Goal: Task Accomplishment & Management: Complete application form

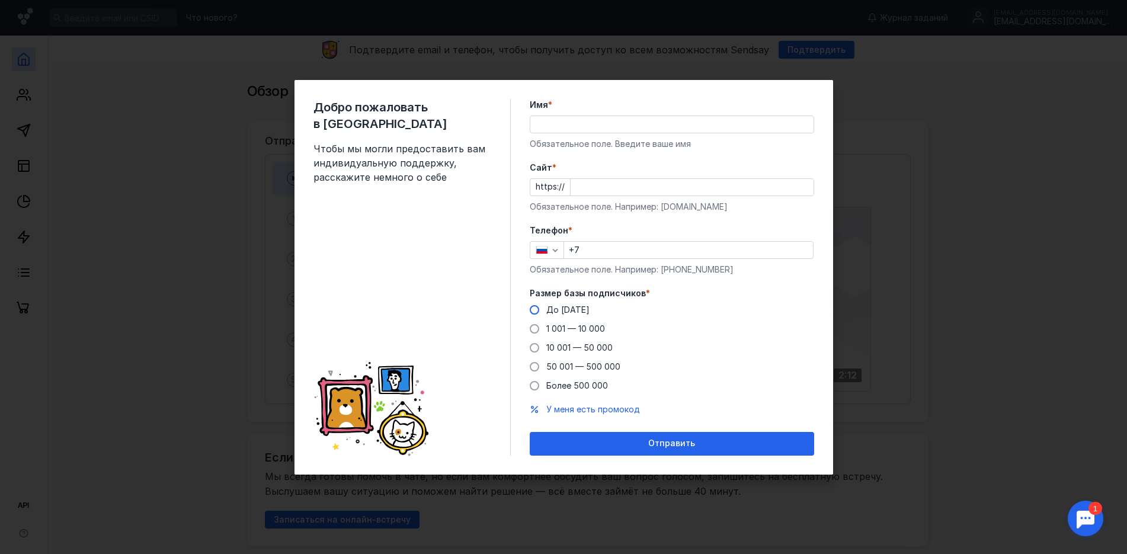
click at [537, 309] on span at bounding box center [534, 309] width 9 height 9
click at [0, 0] on input "До [DATE]" at bounding box center [0, 0] width 0 height 0
click at [569, 128] on input "Имя *" at bounding box center [671, 124] width 283 height 17
type input "[PERSON_NAME]"
type input "[PHONE_NUMBER]"
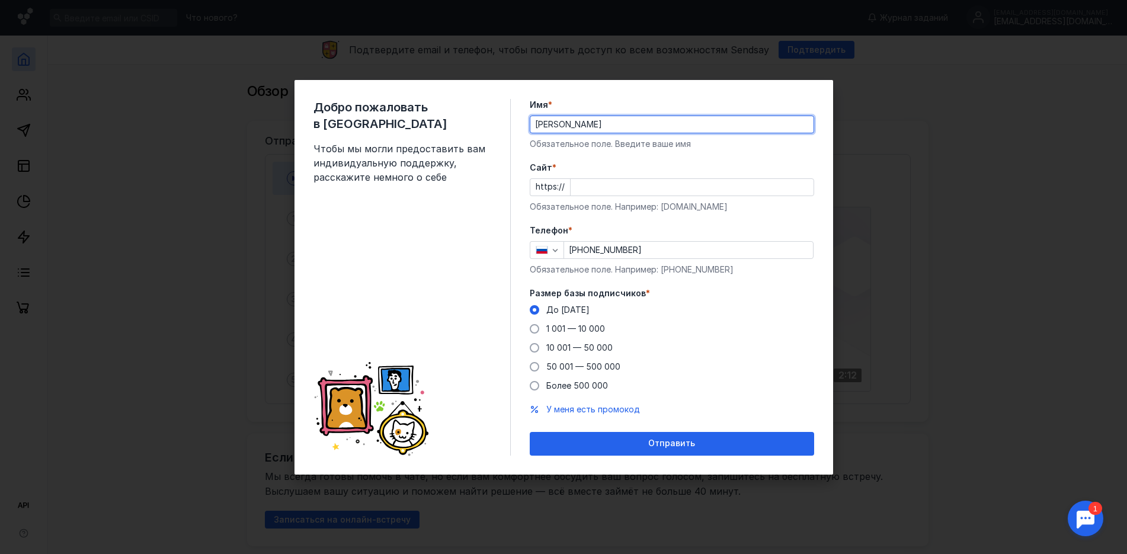
click at [589, 190] on input "Cайт *" at bounding box center [692, 187] width 243 height 17
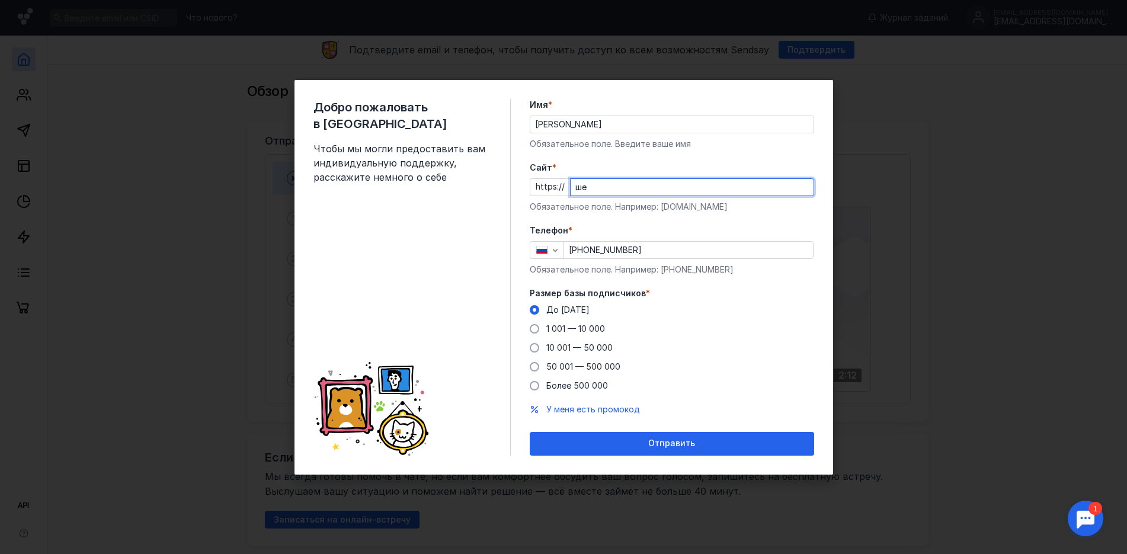
type input "ш"
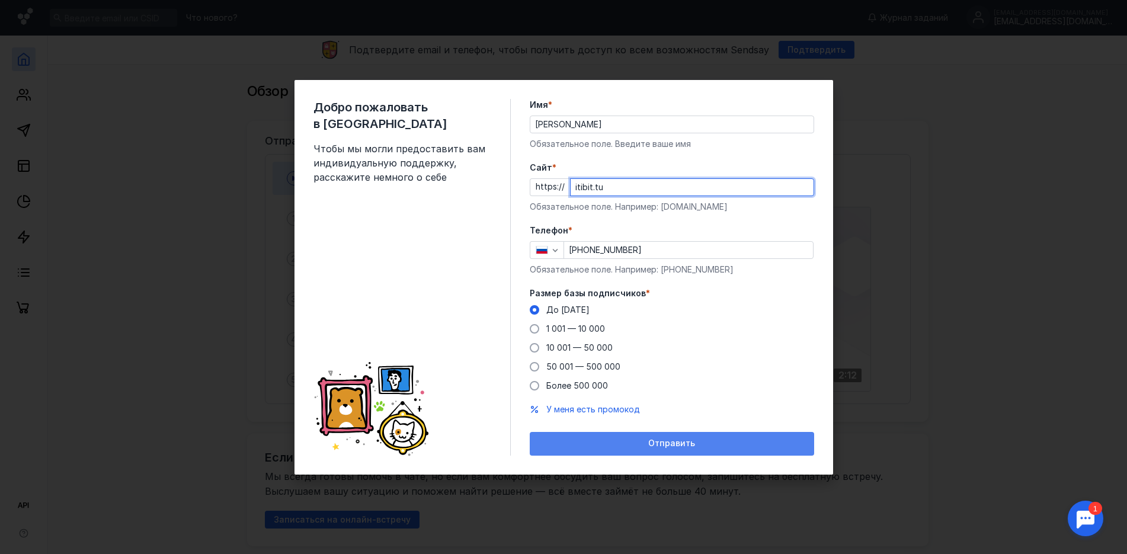
type input "itibit.tu"
click at [654, 443] on span "Отправить" at bounding box center [671, 444] width 47 height 10
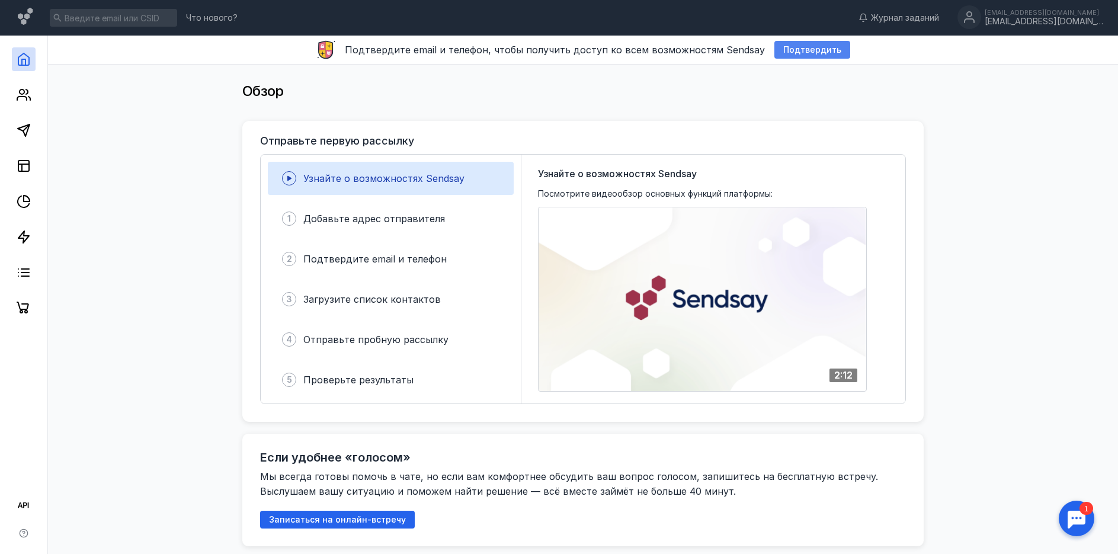
click at [801, 50] on span "Подтвердить" at bounding box center [812, 50] width 58 height 10
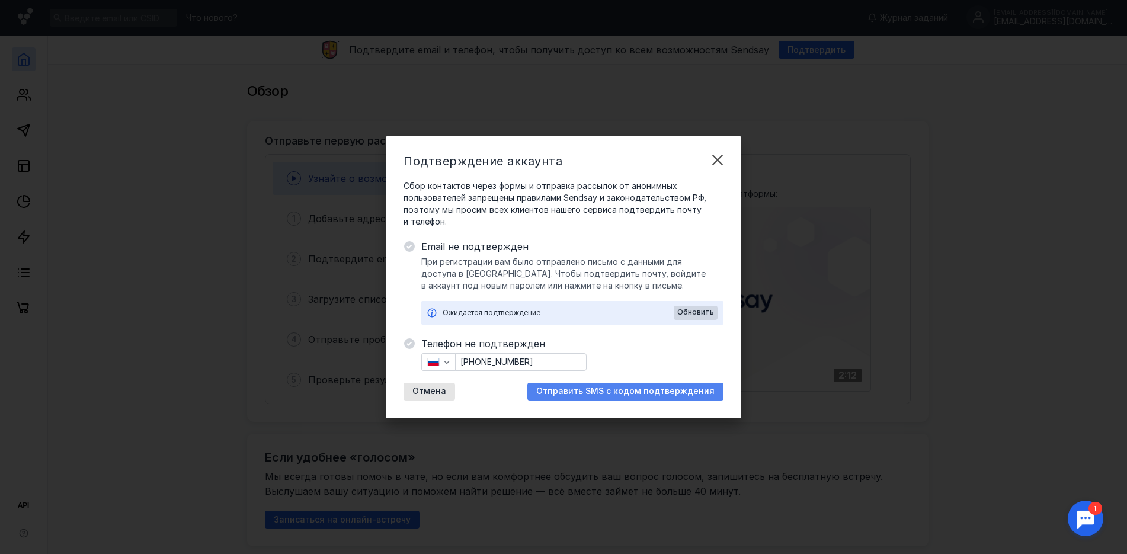
click at [621, 389] on span "Отправить SMS с кодом подтверждения" at bounding box center [625, 391] width 178 height 10
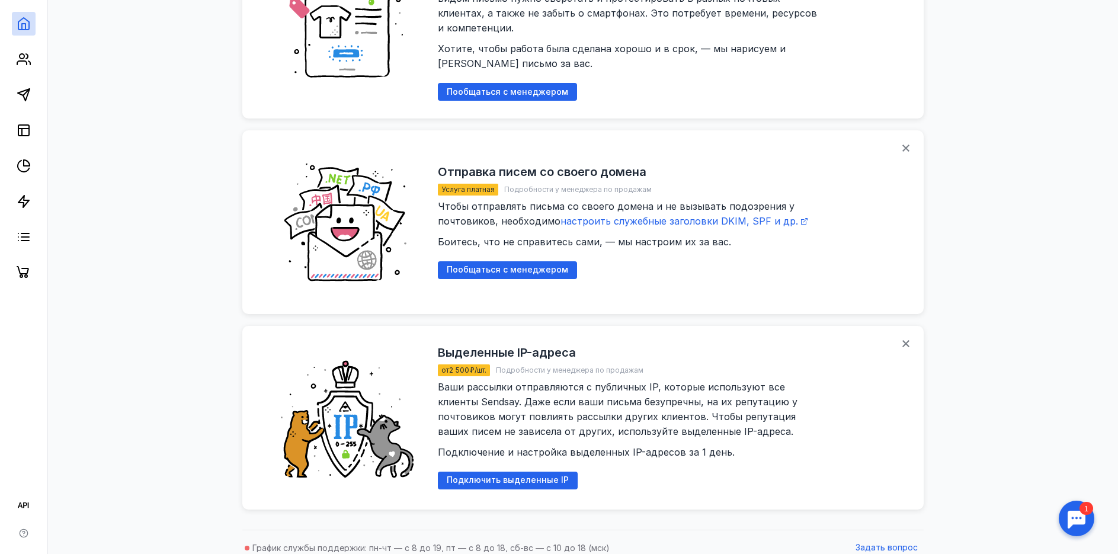
scroll to position [1253, 0]
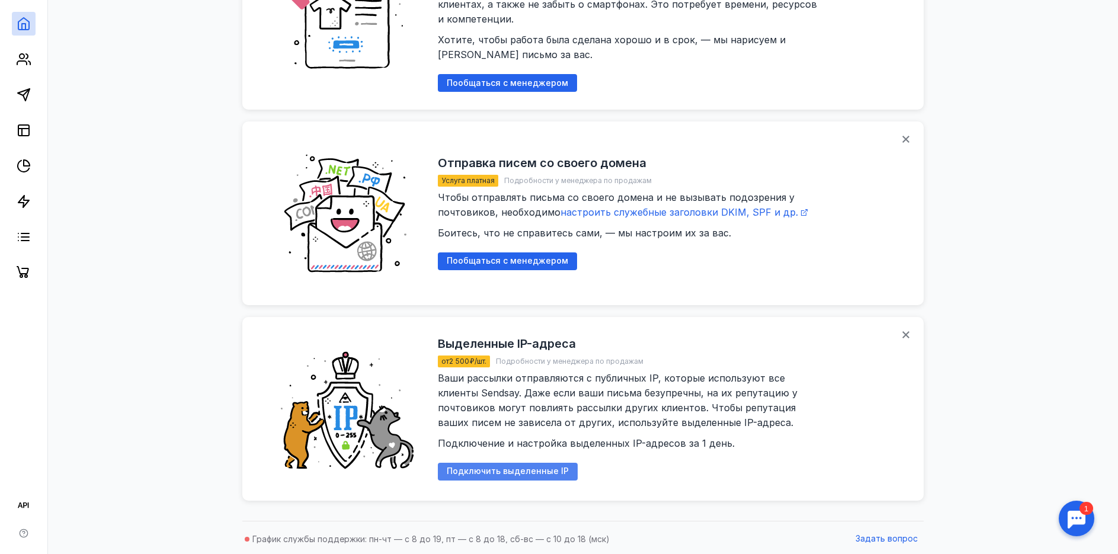
click at [516, 472] on span "Подключить выделенные IP" at bounding box center [508, 471] width 122 height 10
click at [231, 514] on icon at bounding box center [235, 514] width 8 height 9
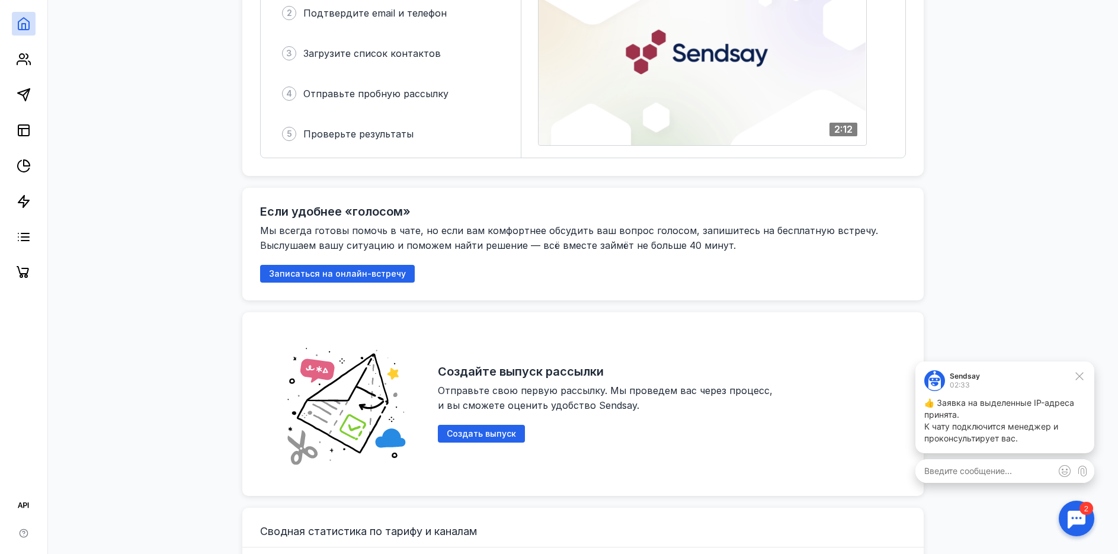
scroll to position [127, 0]
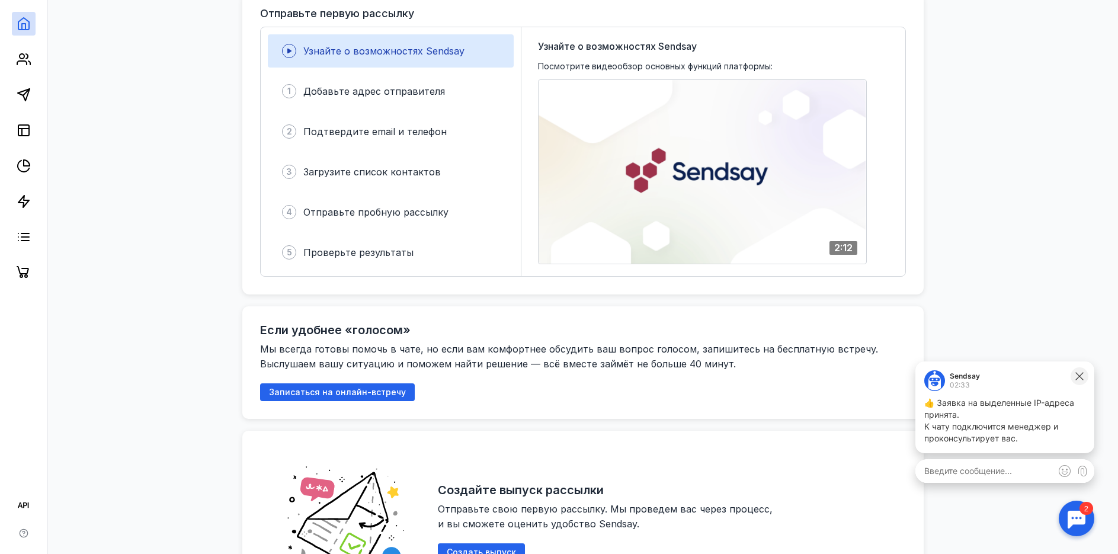
click at [1076, 379] on icon at bounding box center [1079, 376] width 11 height 11
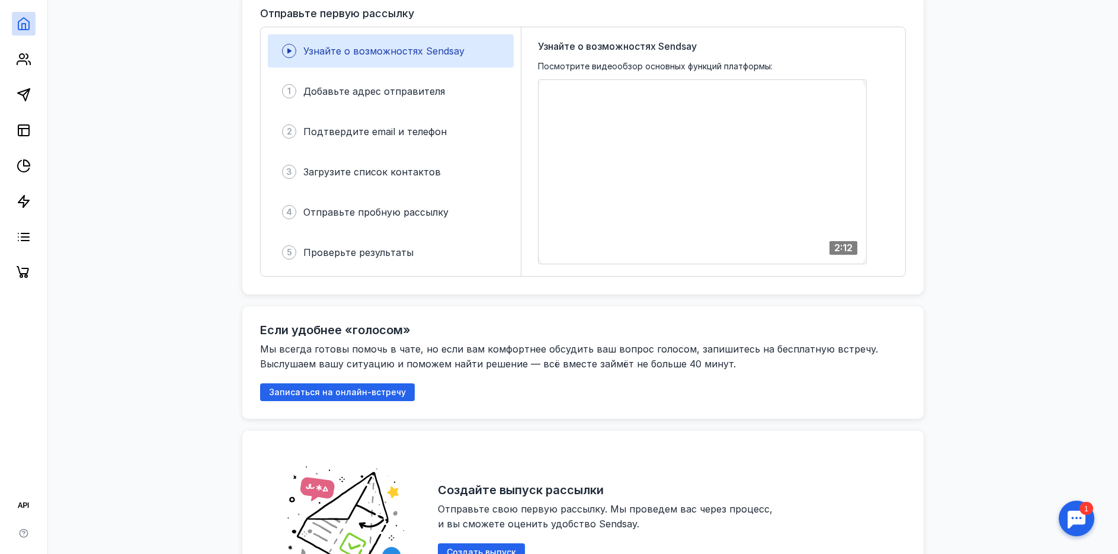
scroll to position [0, 0]
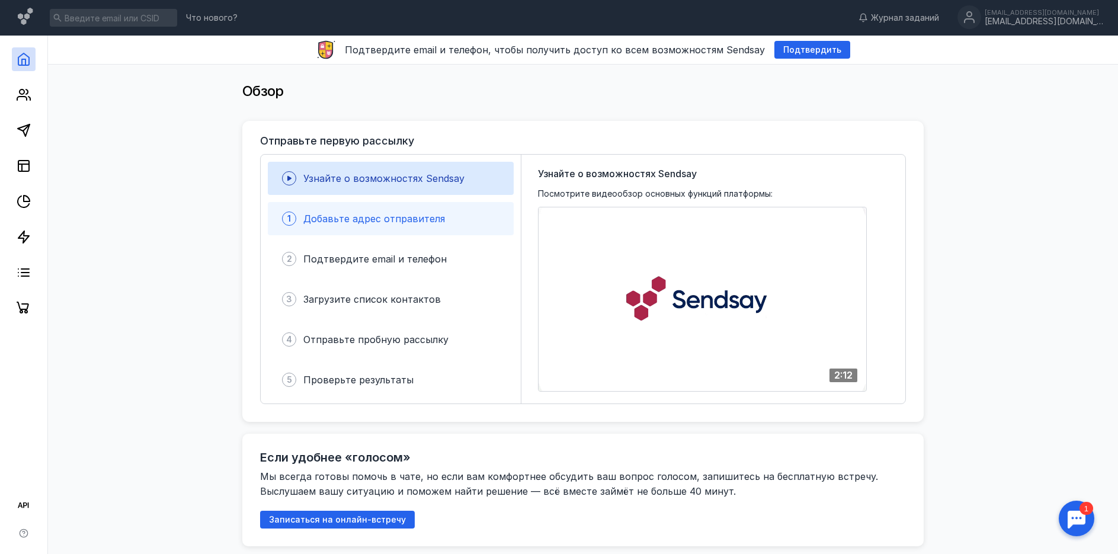
click at [360, 218] on span "Добавьте адрес отправителя" at bounding box center [374, 219] width 142 height 12
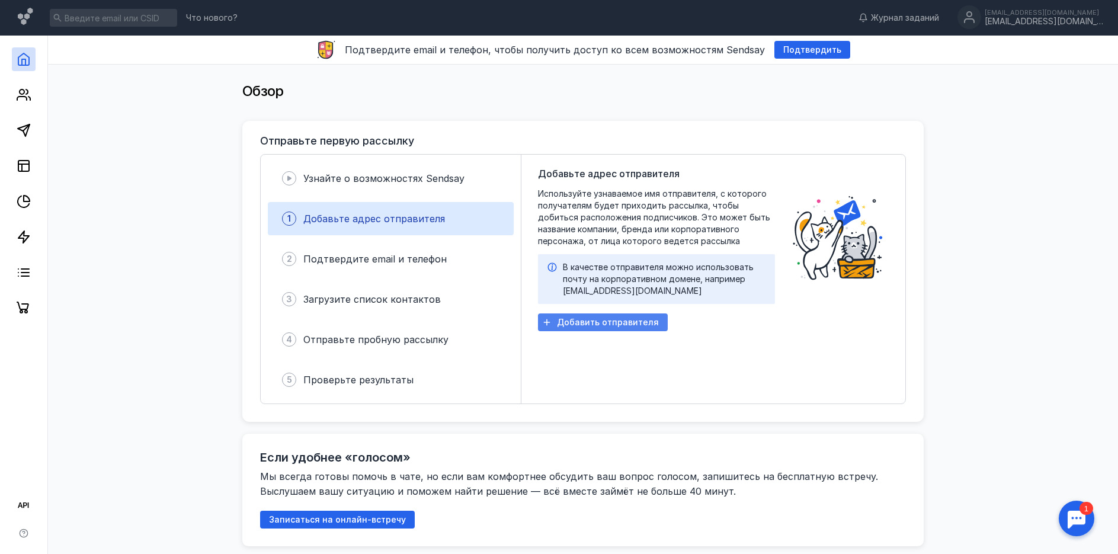
click at [598, 321] on span "Добавить отправителя" at bounding box center [608, 323] width 102 height 10
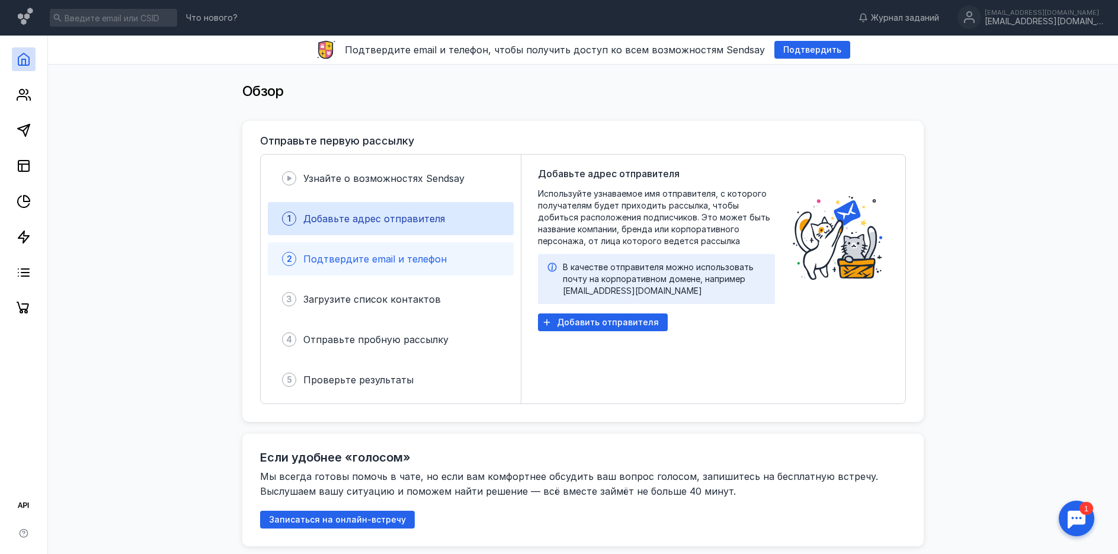
click at [392, 263] on span "Подтвердите email и телефон" at bounding box center [374, 259] width 143 height 12
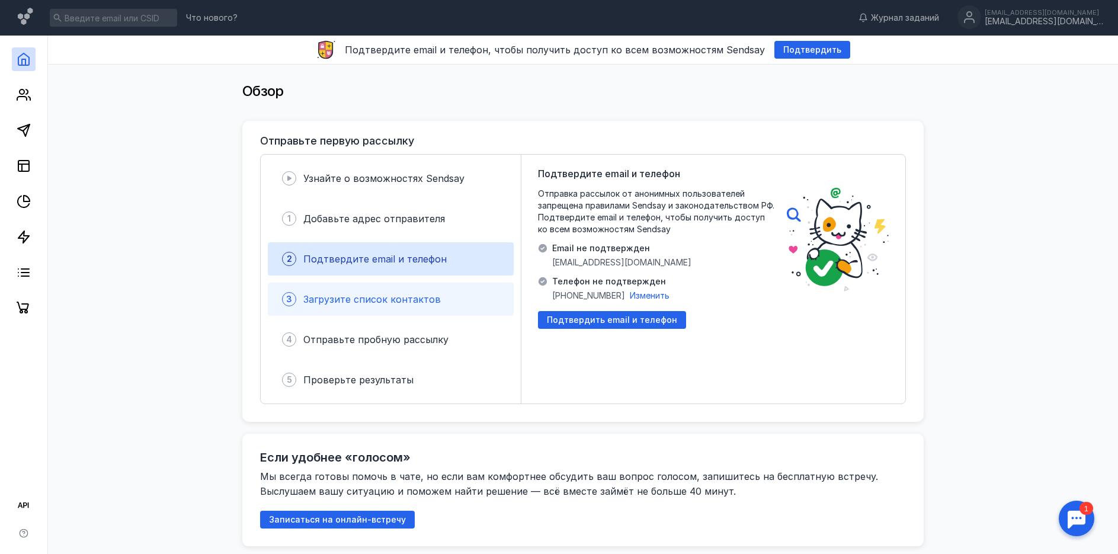
click at [387, 300] on span "Загрузите список контактов" at bounding box center [371, 299] width 137 height 12
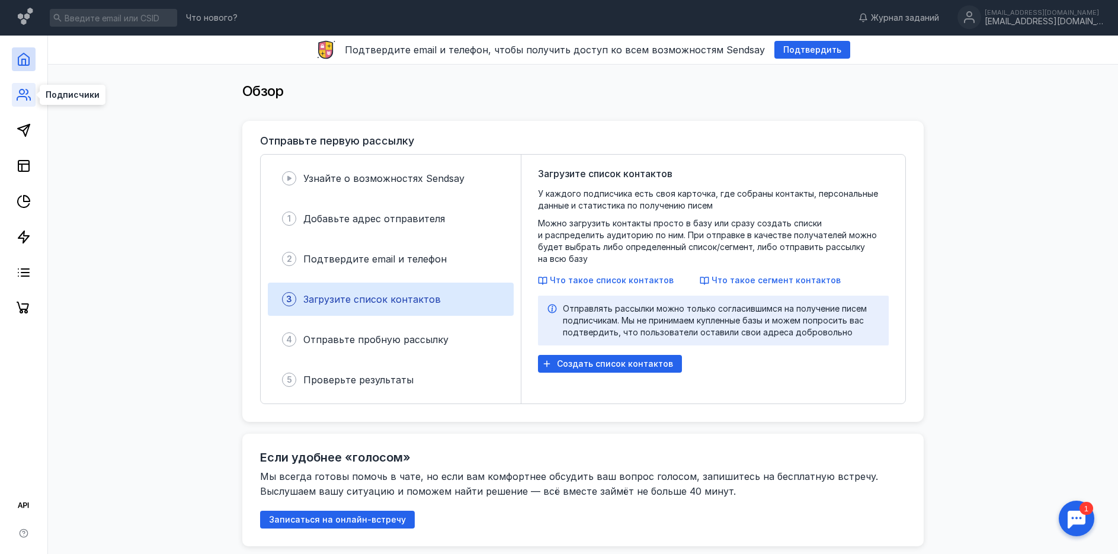
click at [22, 94] on circle at bounding box center [22, 91] width 5 height 5
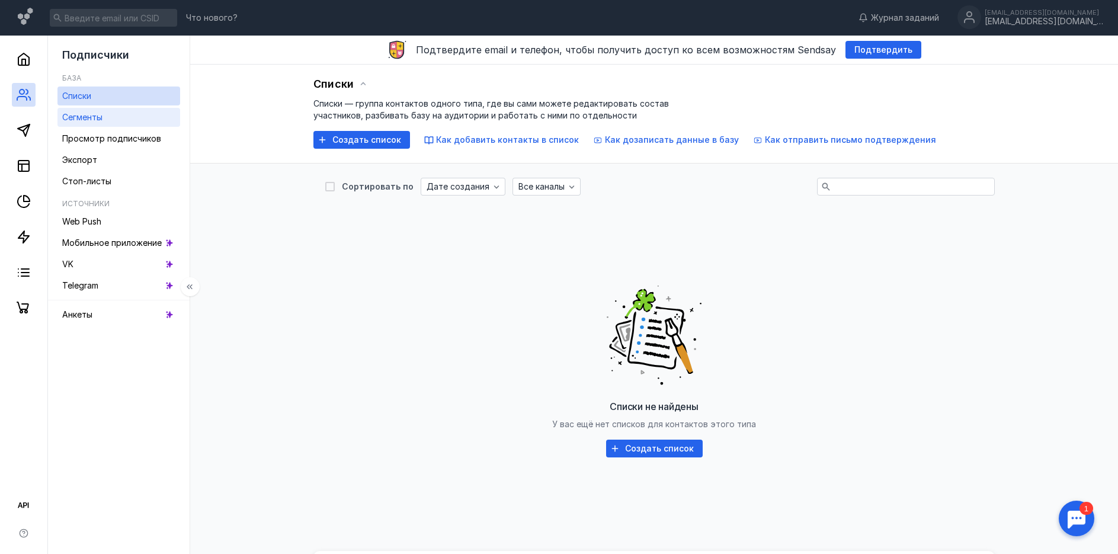
click at [107, 123] on link "Сегменты" at bounding box center [118, 117] width 123 height 19
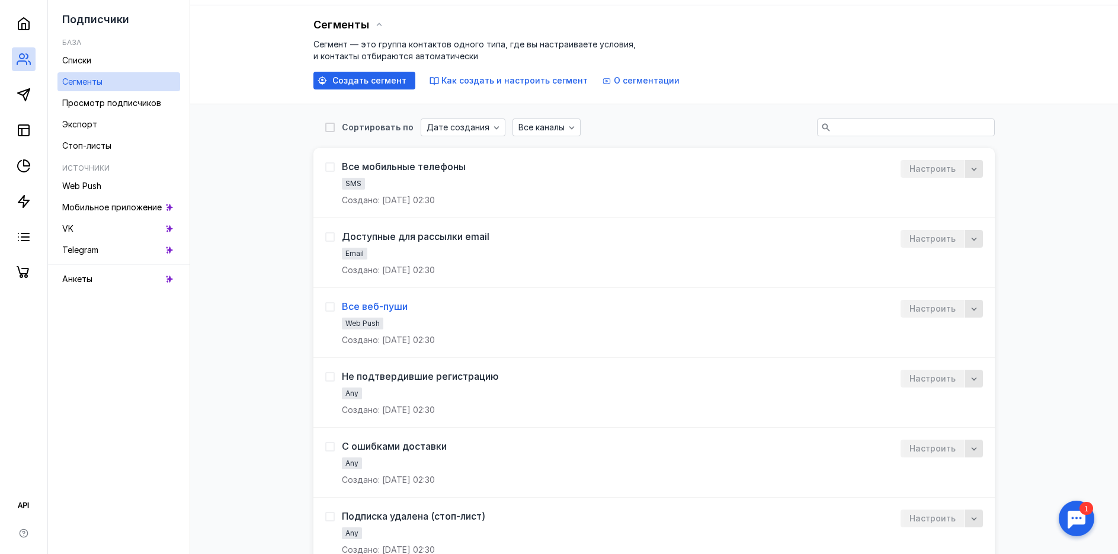
scroll to position [119, 0]
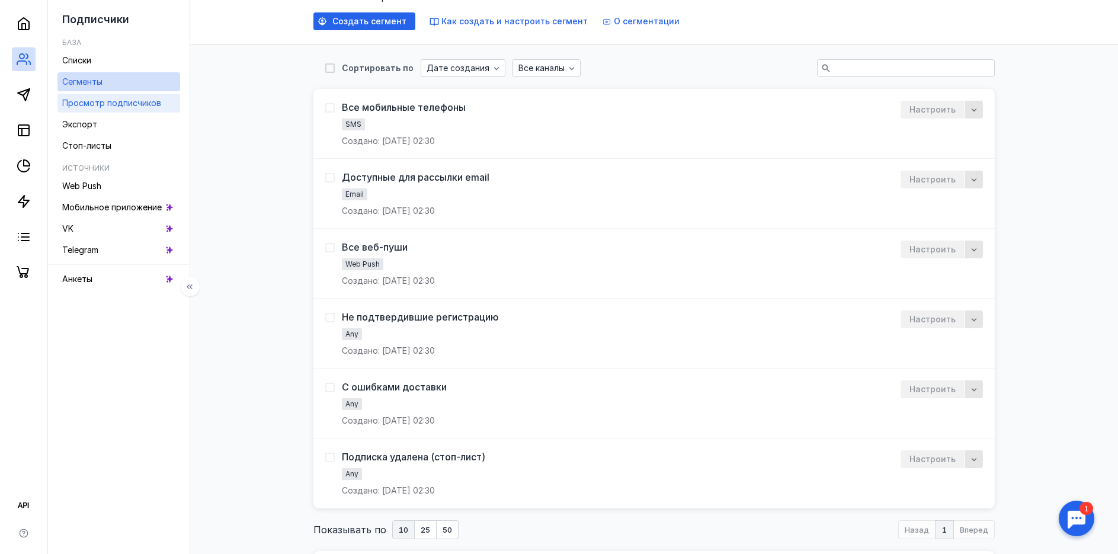
click at [123, 108] on div "Просмотр подписчиков" at bounding box center [111, 103] width 99 height 14
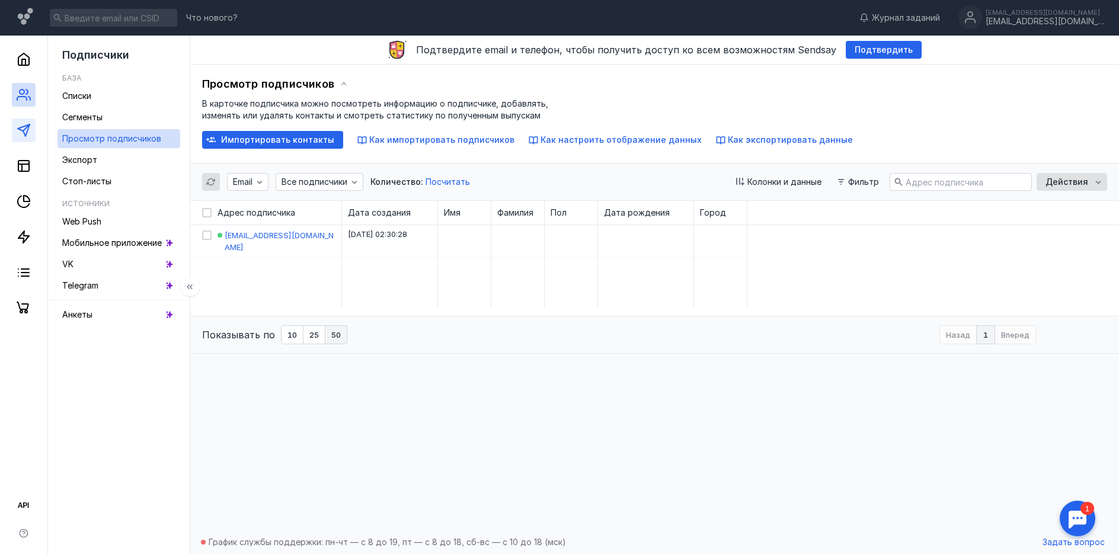
click at [31, 129] on link at bounding box center [24, 131] width 24 height 24
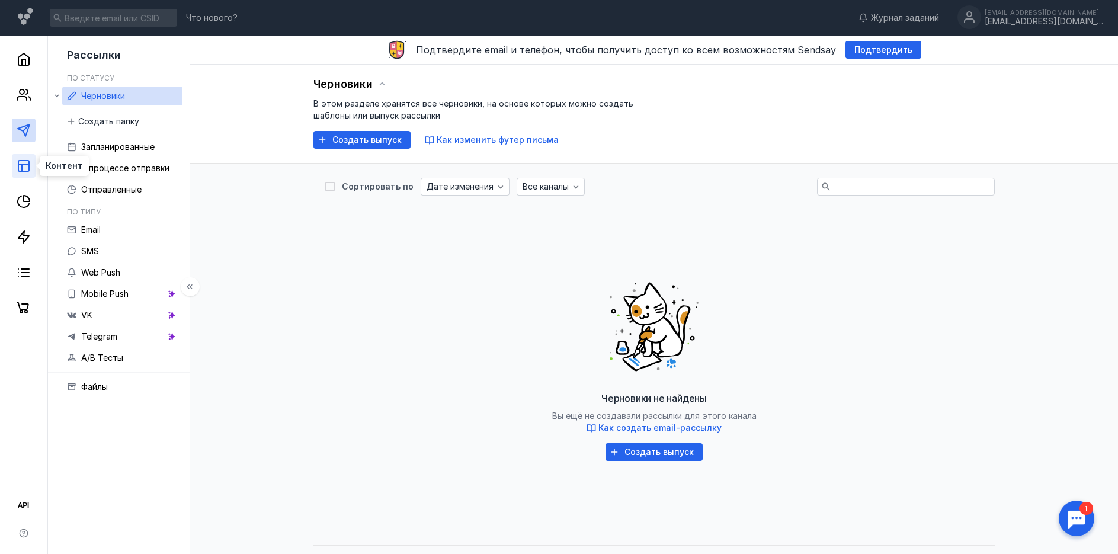
click at [29, 165] on rect at bounding box center [23, 166] width 11 height 11
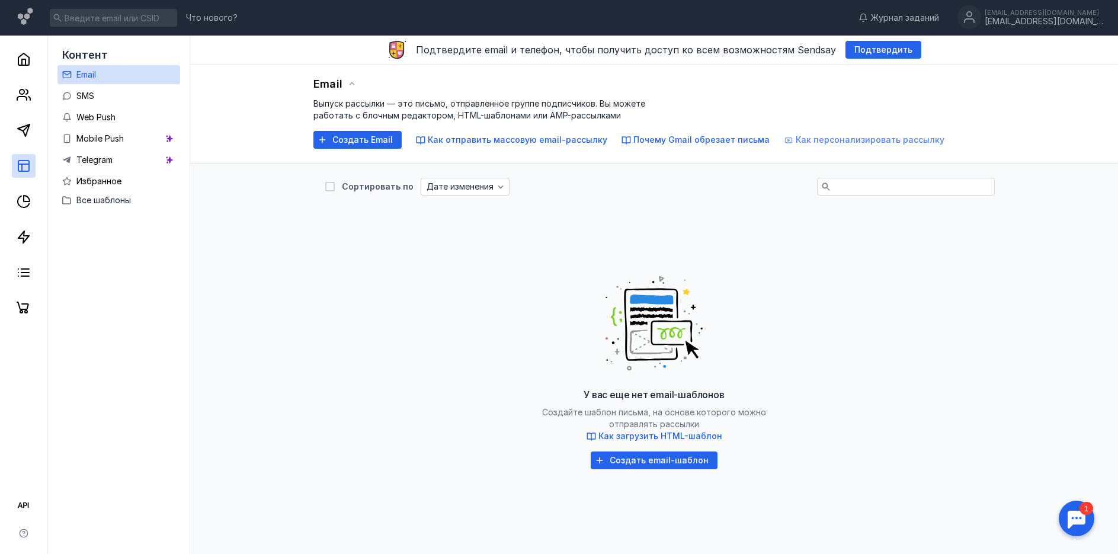
click at [839, 142] on span "Как персонализировать рассылку" at bounding box center [870, 140] width 149 height 10
click at [25, 203] on icon at bounding box center [24, 201] width 14 height 14
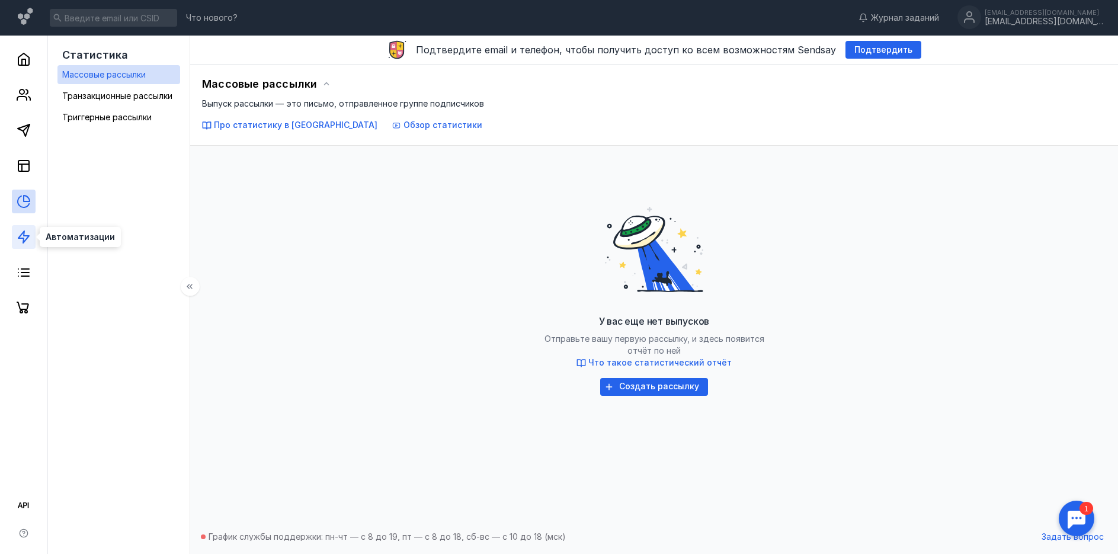
click at [27, 238] on polygon at bounding box center [23, 237] width 11 height 12
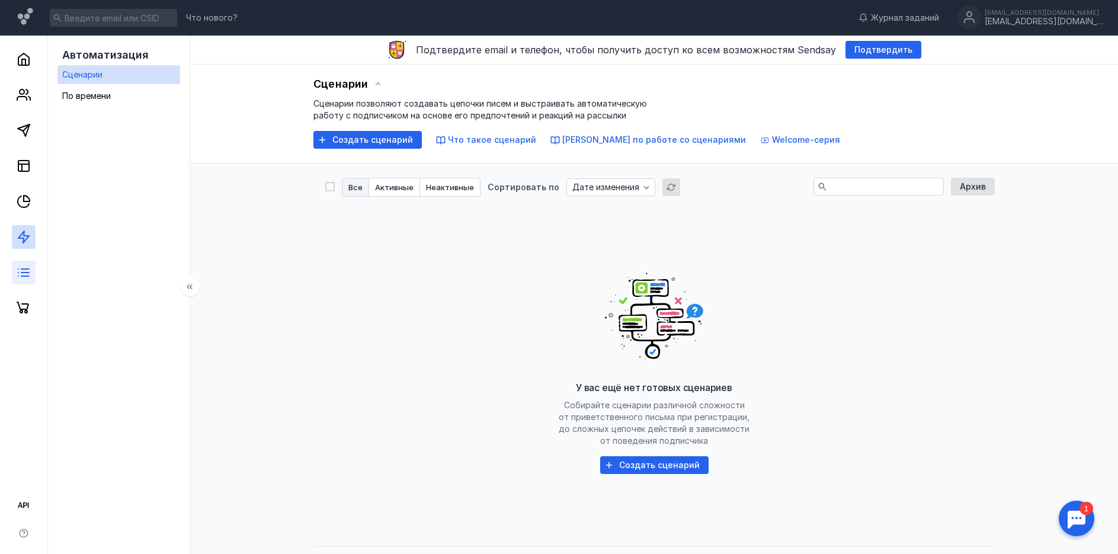
click at [32, 272] on link at bounding box center [24, 273] width 24 height 24
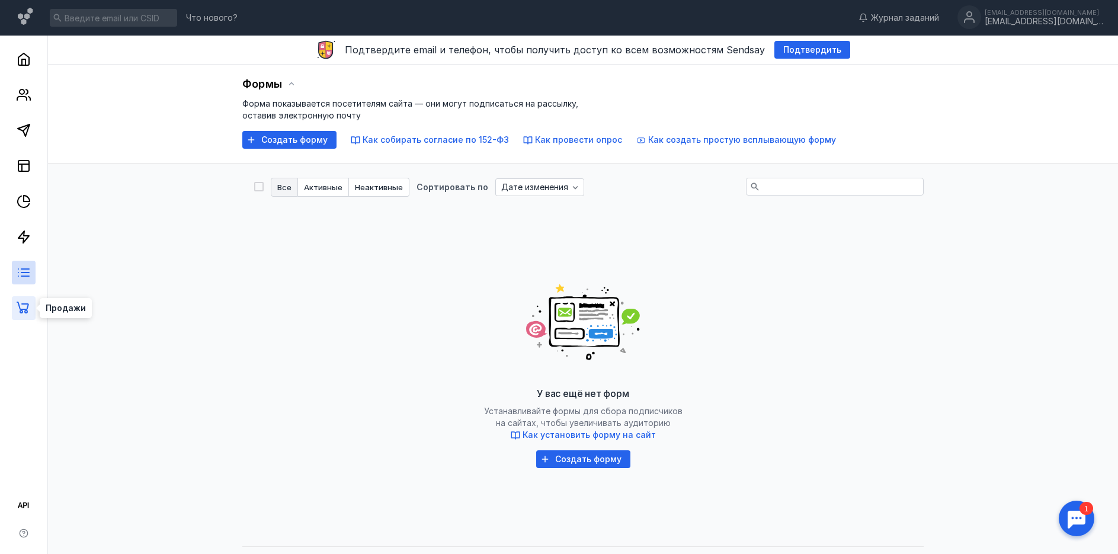
click at [27, 309] on icon at bounding box center [23, 308] width 12 height 12
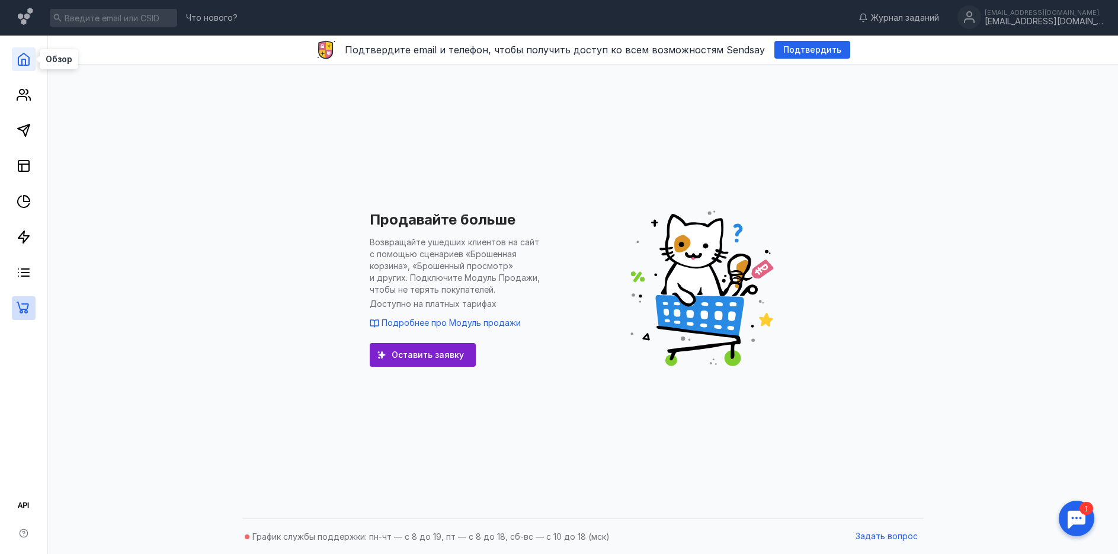
click at [27, 62] on icon at bounding box center [24, 59] width 14 height 14
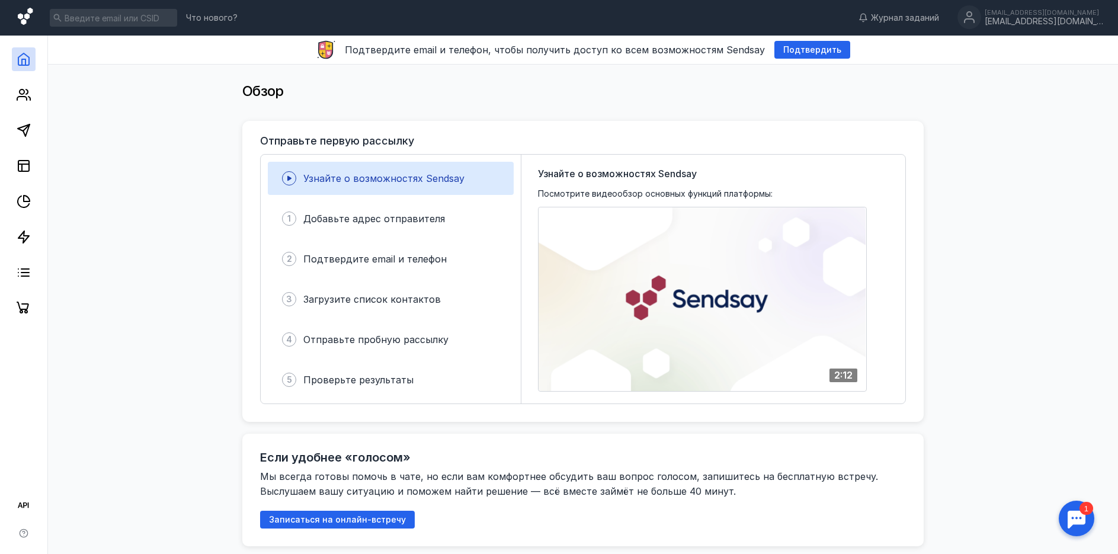
click at [29, 20] on icon at bounding box center [26, 18] width 17 height 20
click at [29, 13] on icon at bounding box center [25, 16] width 15 height 17
